Goal: Task Accomplishment & Management: Use online tool/utility

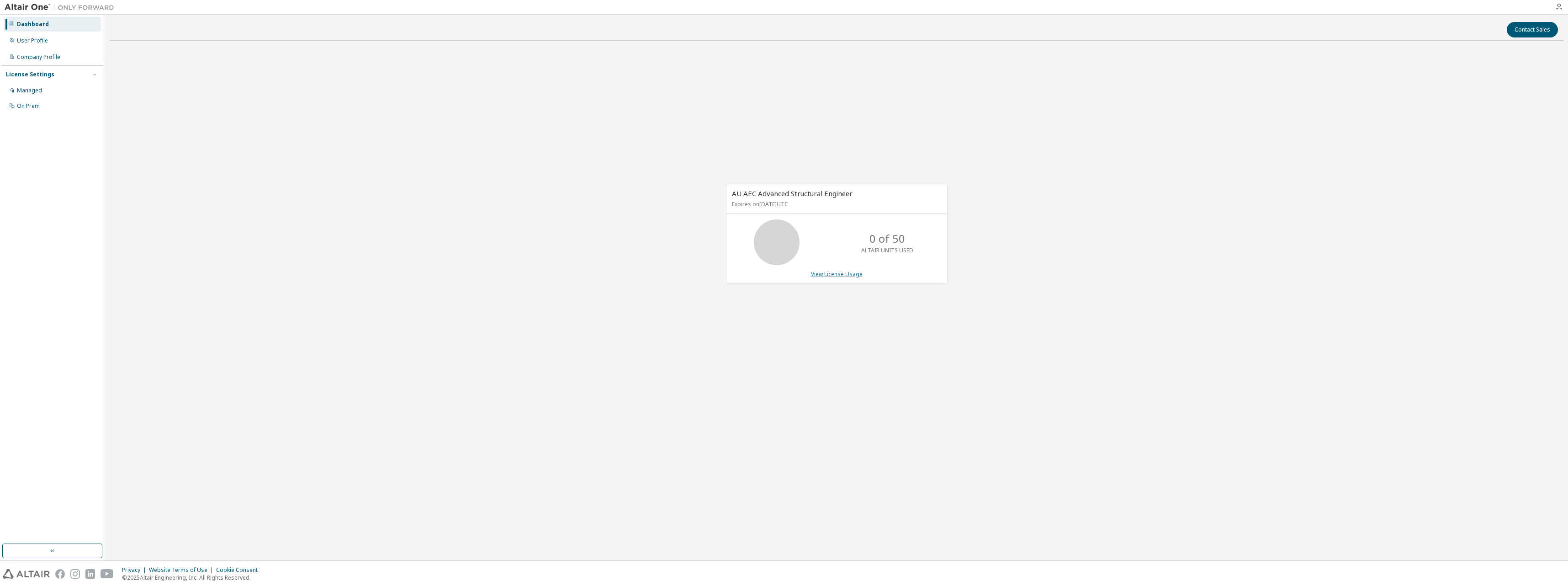
click at [831, 276] on link "View License Usage" at bounding box center [836, 274] width 52 height 8
